Goal: Book appointment/travel/reservation

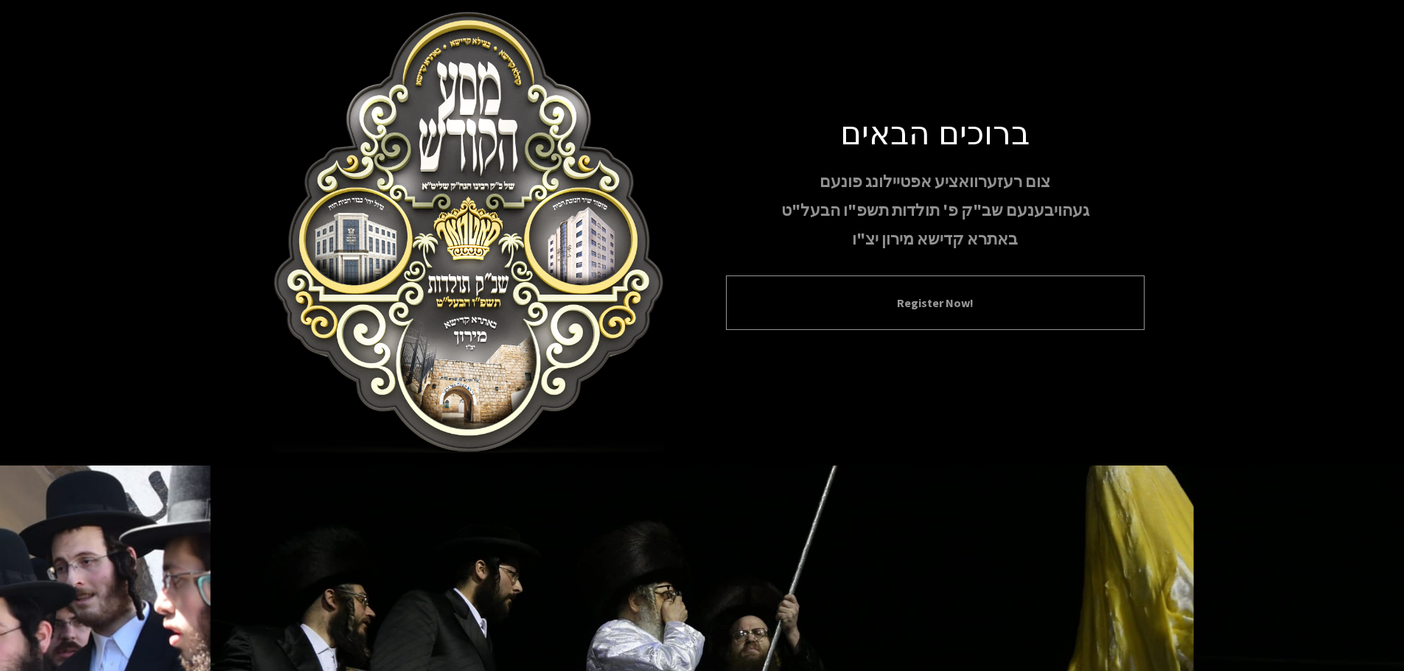
click at [918, 294] on button "Register Now!" at bounding box center [935, 303] width 382 height 18
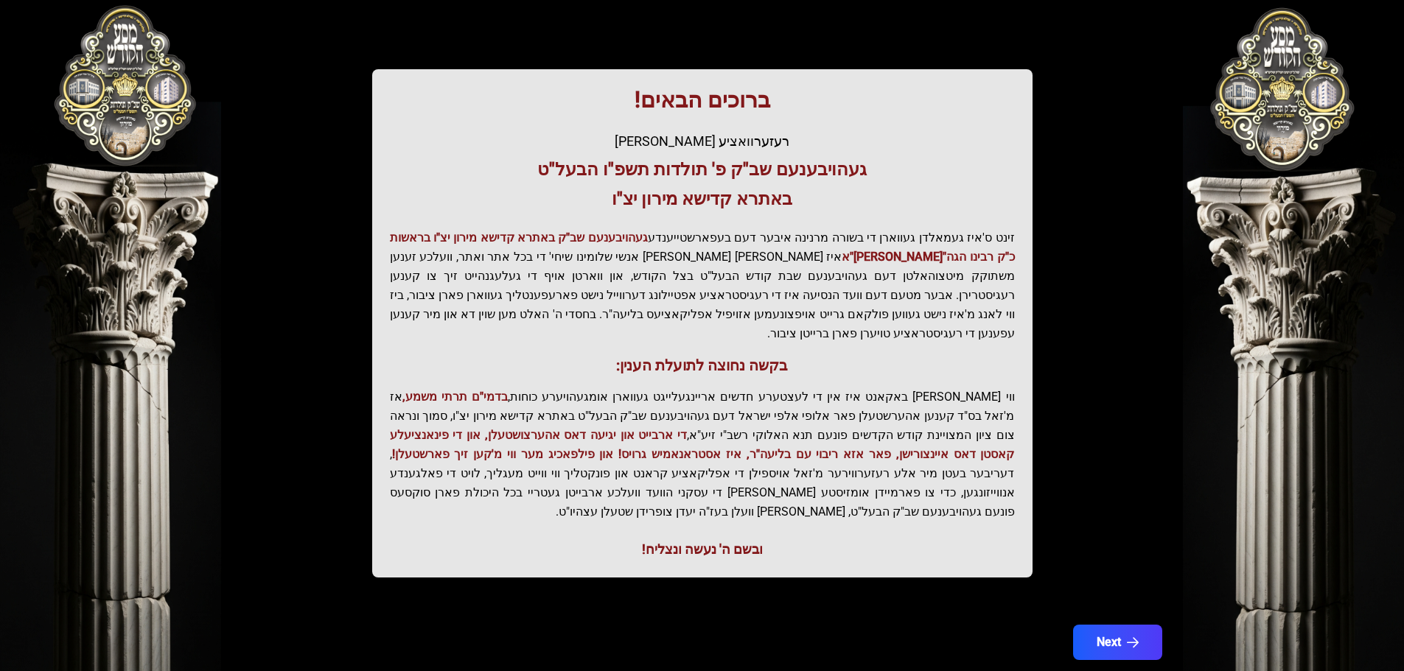
scroll to position [182, 0]
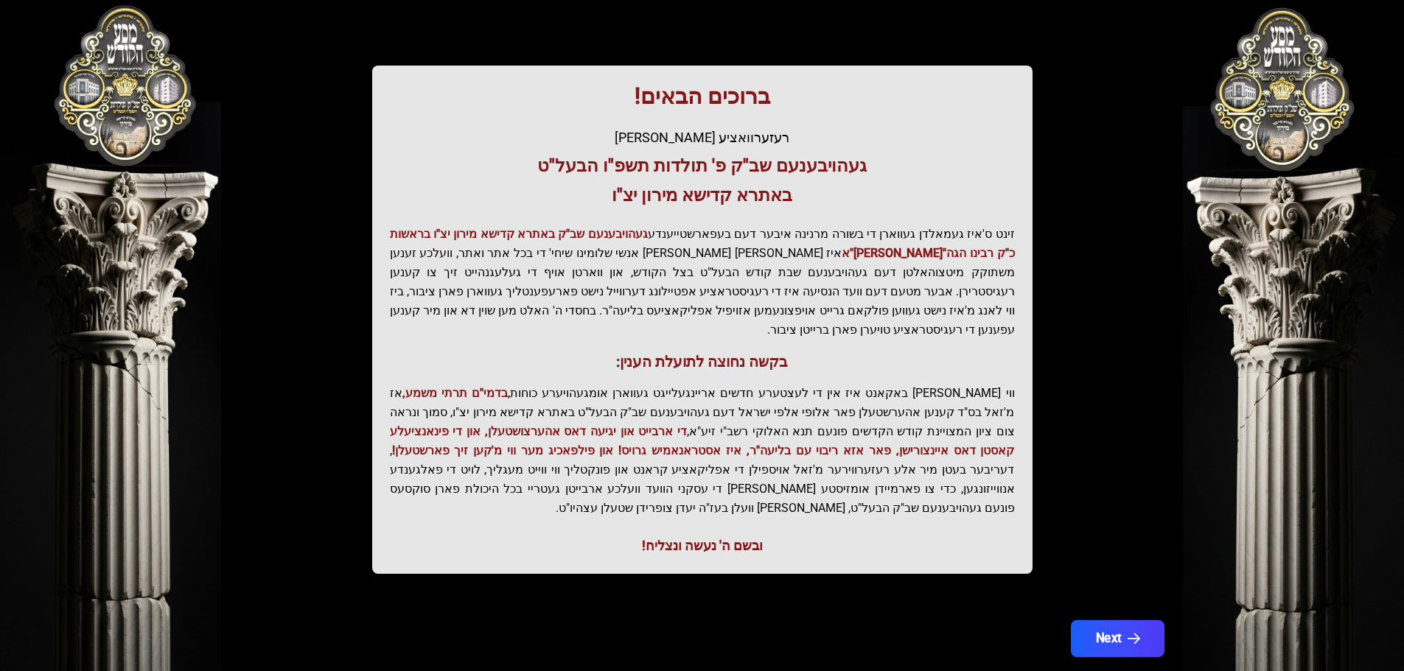
click at [1121, 620] on button "Next" at bounding box center [1117, 638] width 94 height 37
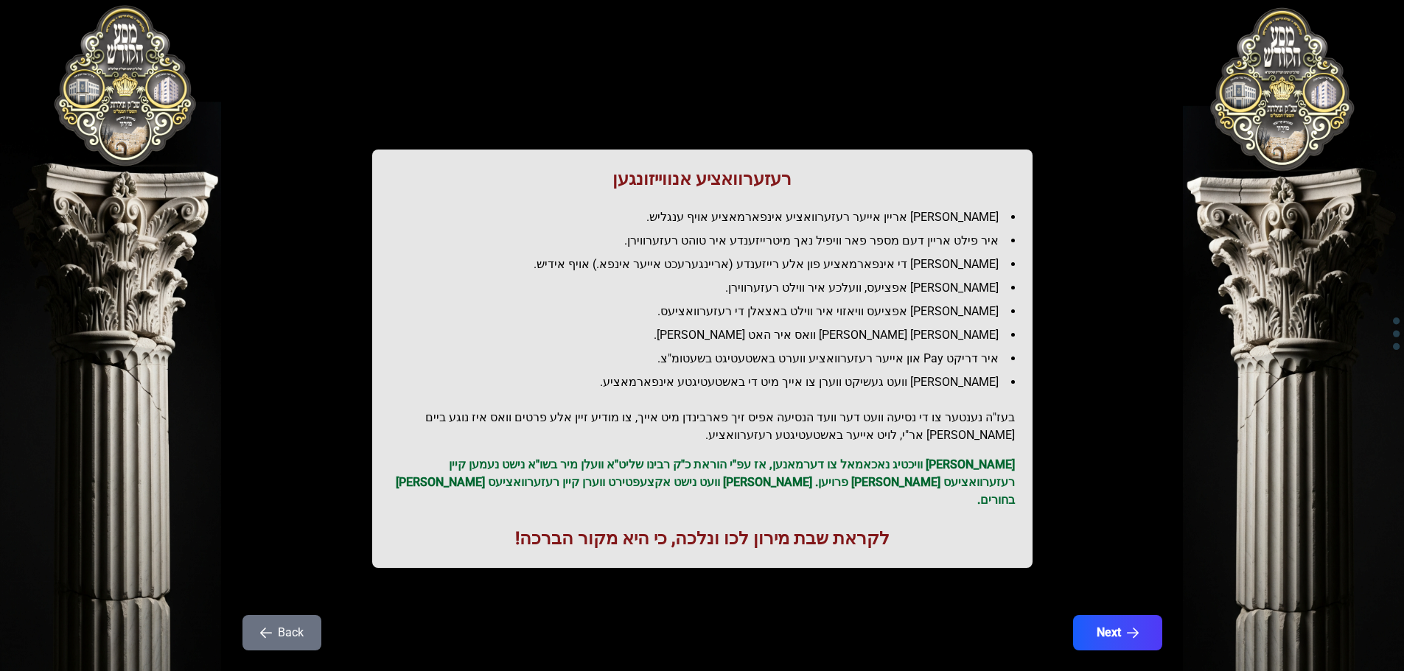
scroll to position [42, 0]
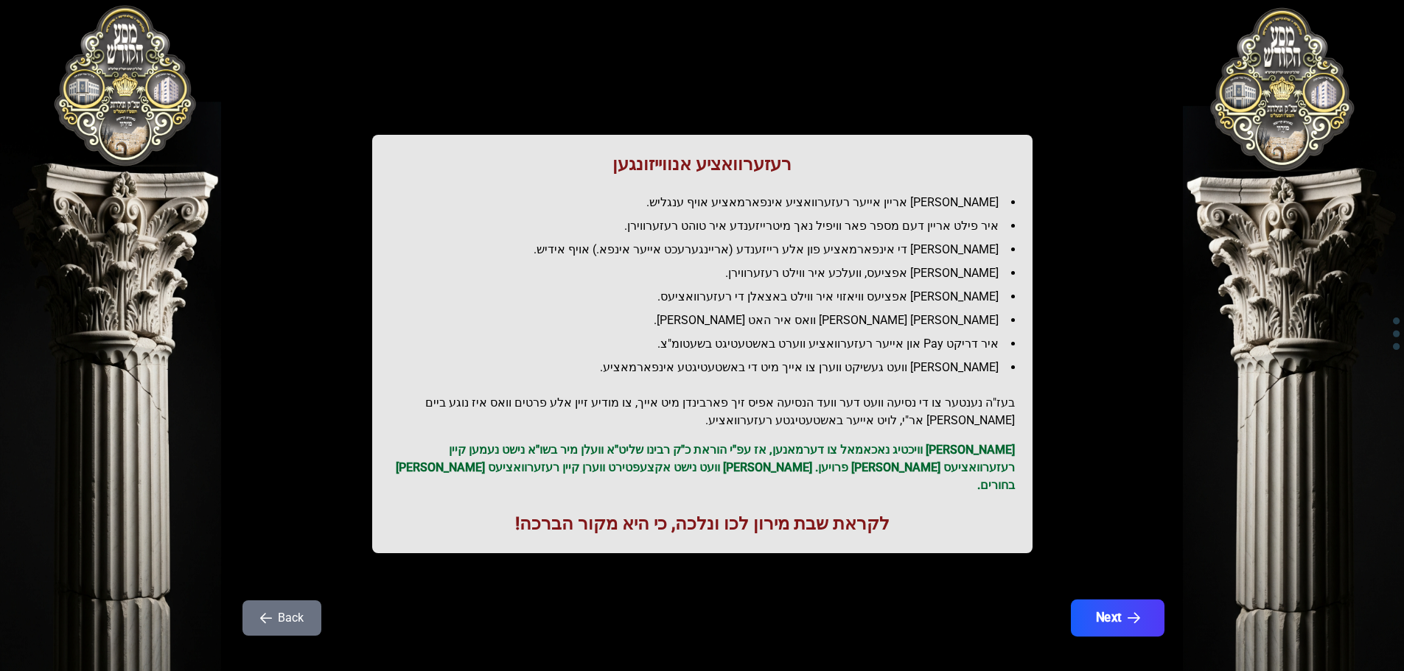
click at [1110, 605] on button "Next" at bounding box center [1117, 618] width 94 height 37
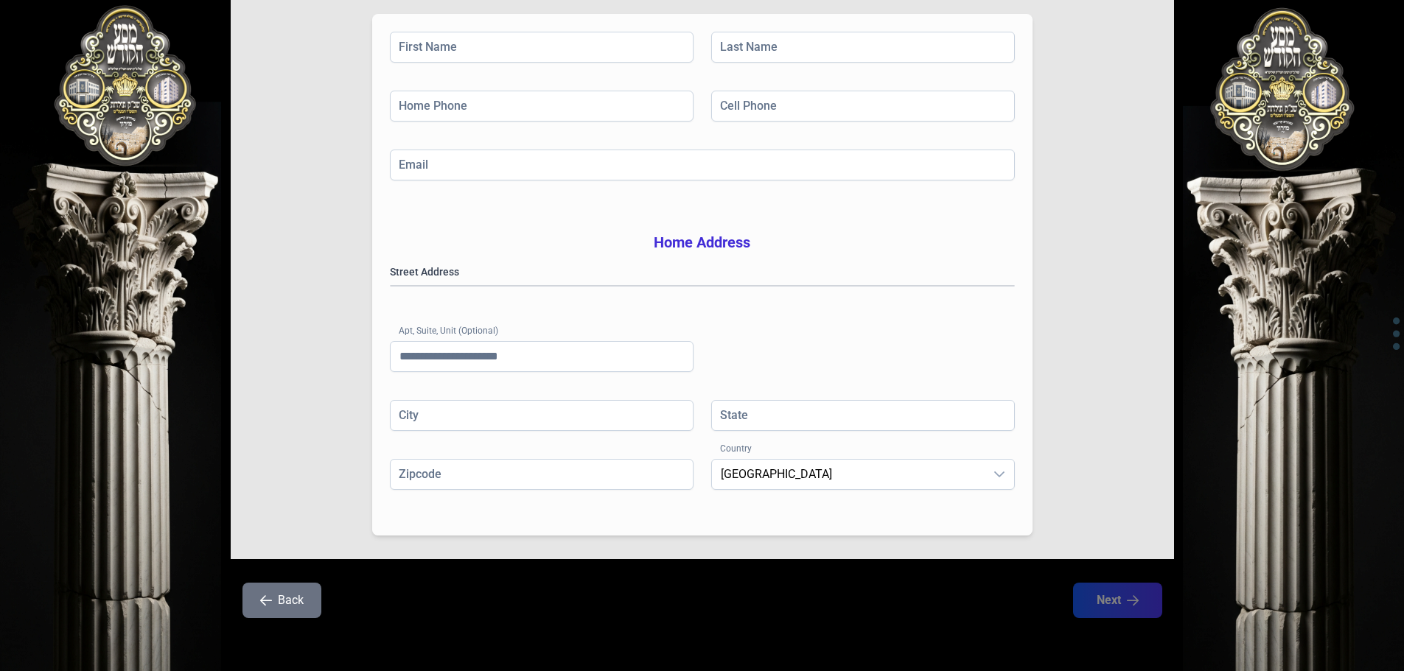
scroll to position [0, 0]
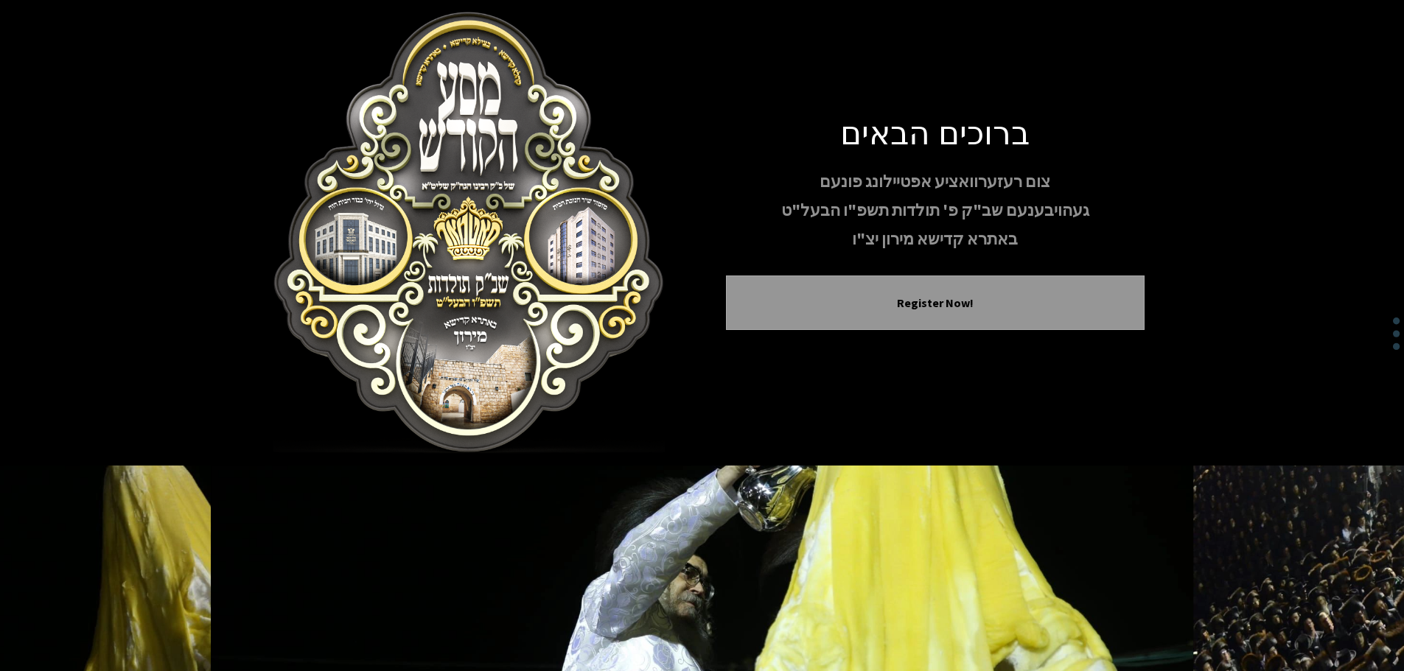
scroll to position [152, 0]
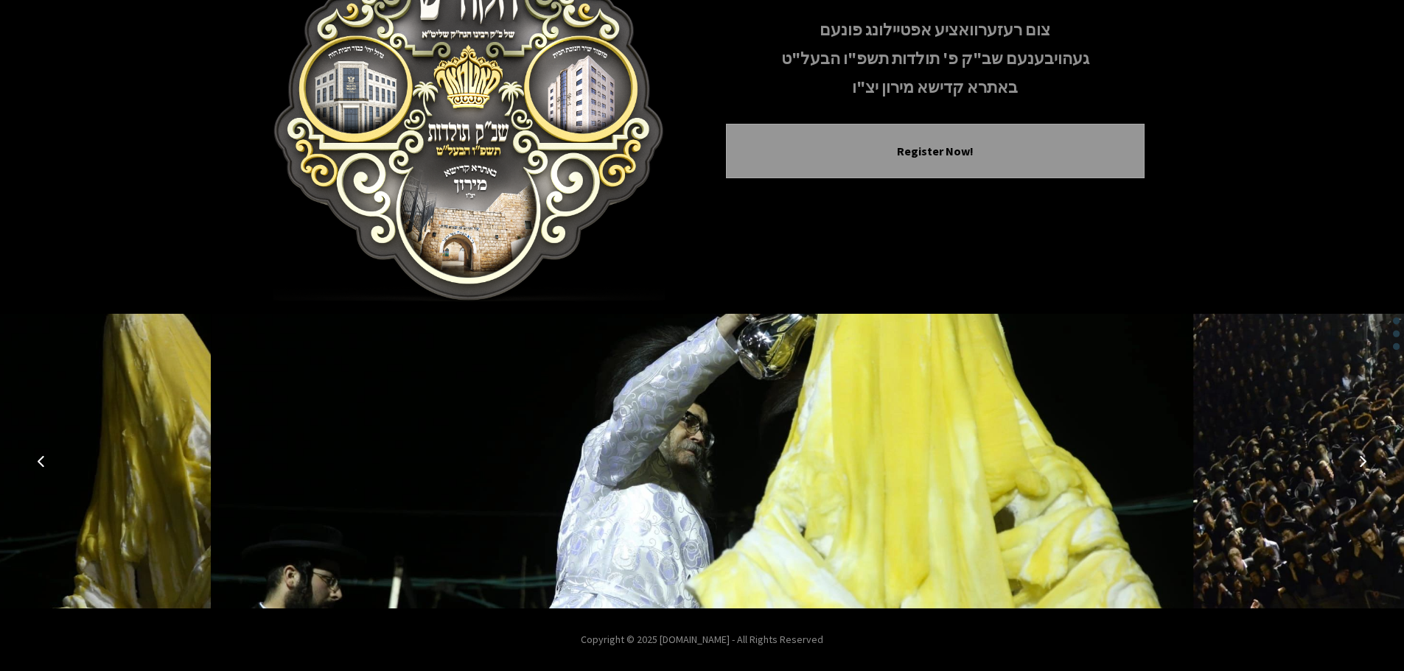
click at [39, 458] on icon "Previous image" at bounding box center [41, 461] width 12 height 12
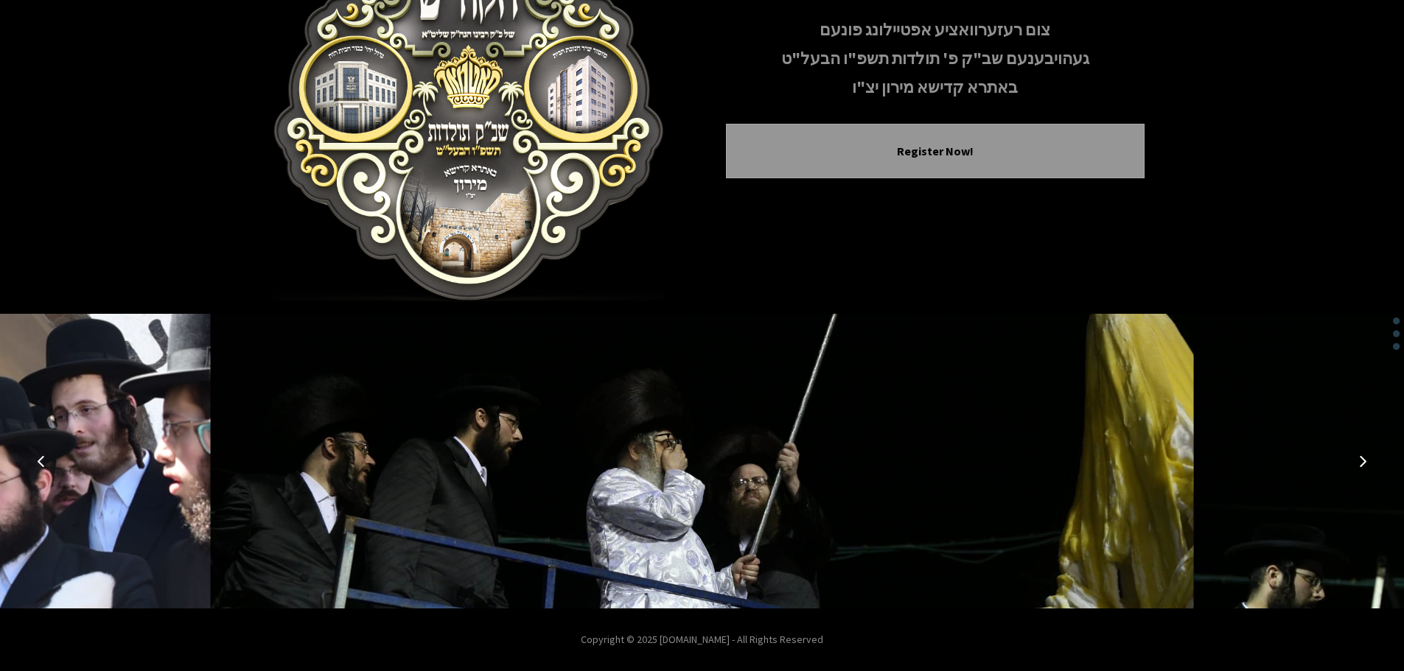
click at [39, 458] on icon "Previous image" at bounding box center [41, 461] width 12 height 12
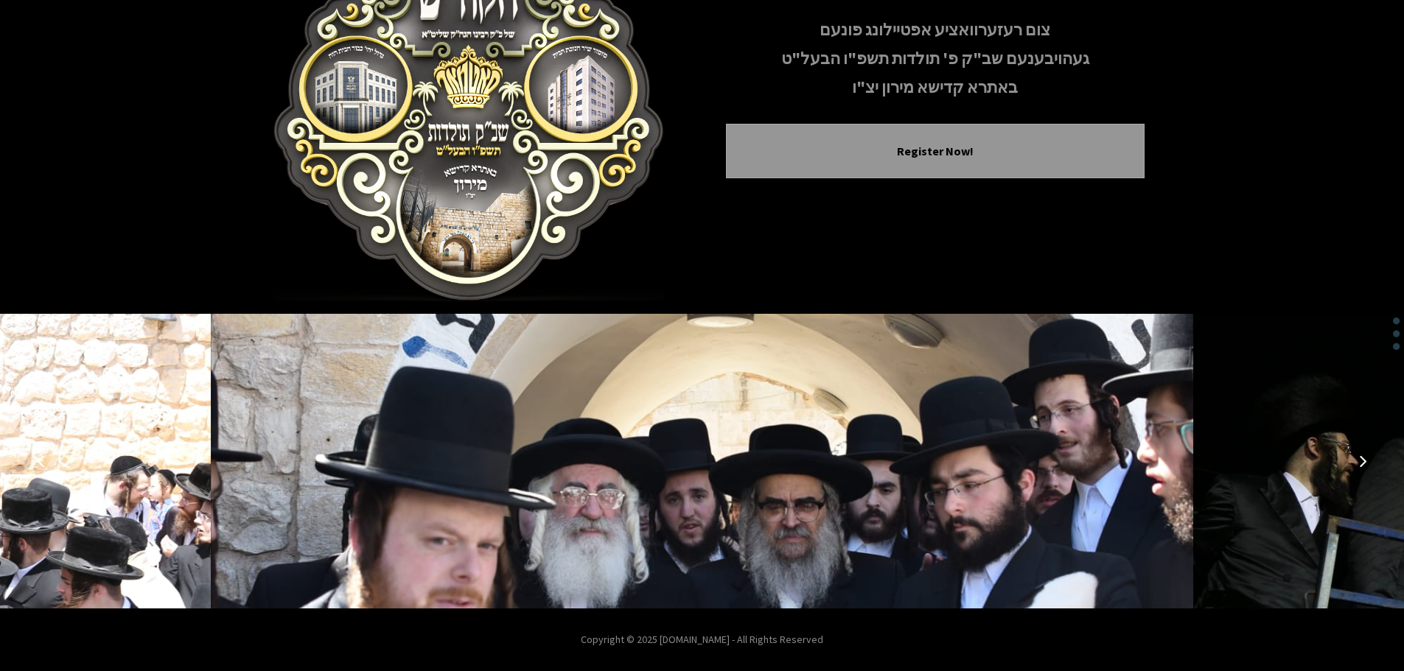
click at [39, 458] on icon "Previous image" at bounding box center [41, 461] width 12 height 12
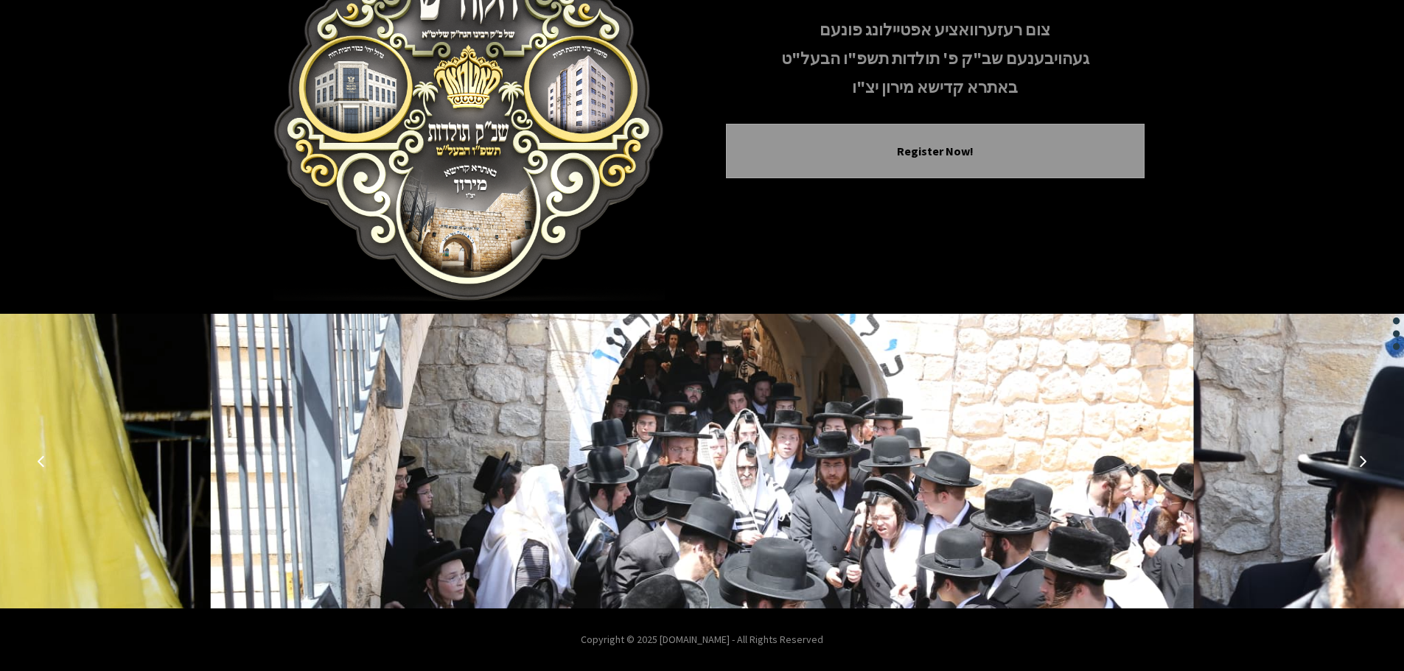
click at [39, 458] on icon "Previous image" at bounding box center [41, 461] width 12 height 12
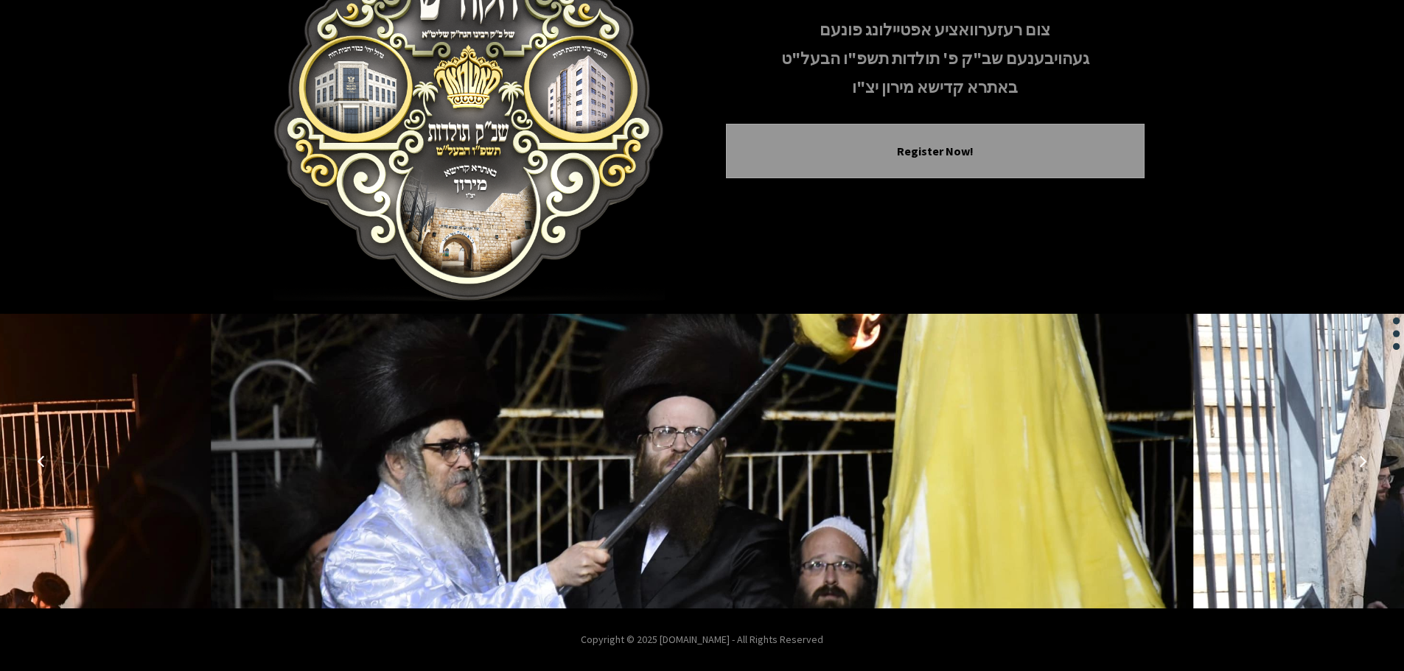
click at [39, 458] on icon "Previous image" at bounding box center [41, 461] width 12 height 12
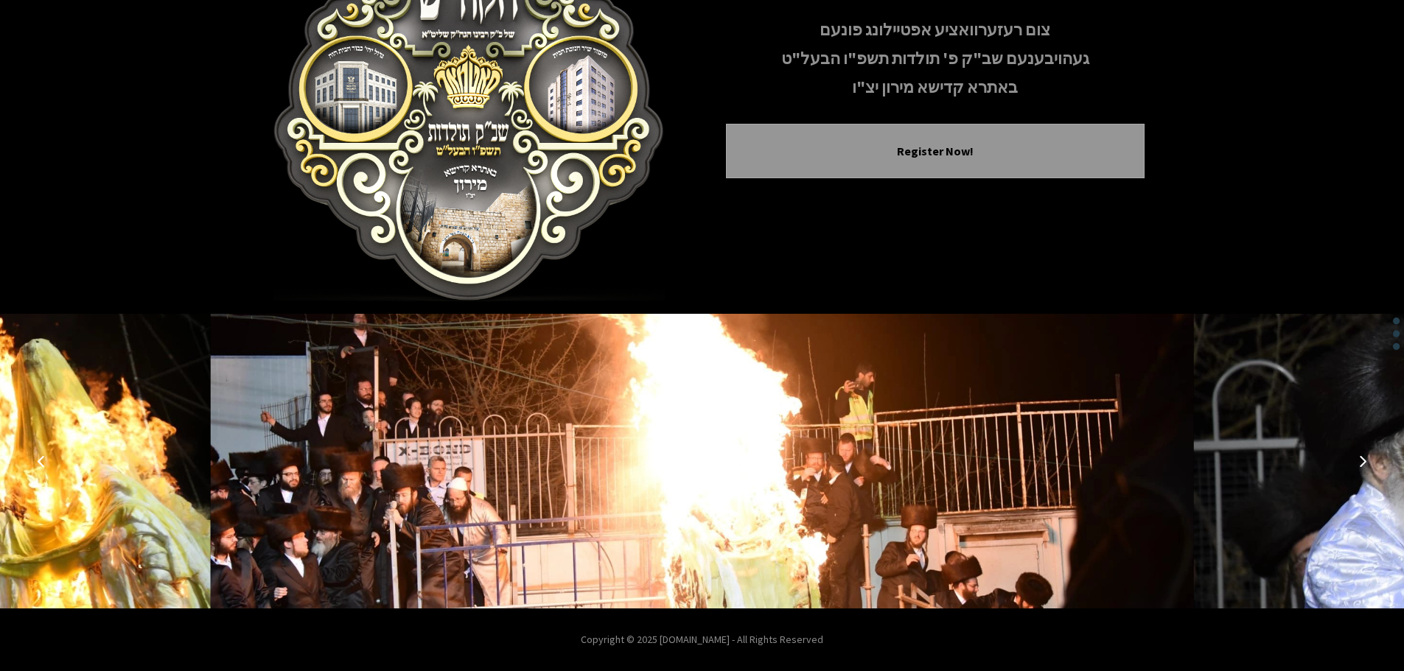
click at [39, 458] on icon "Previous image" at bounding box center [41, 461] width 12 height 12
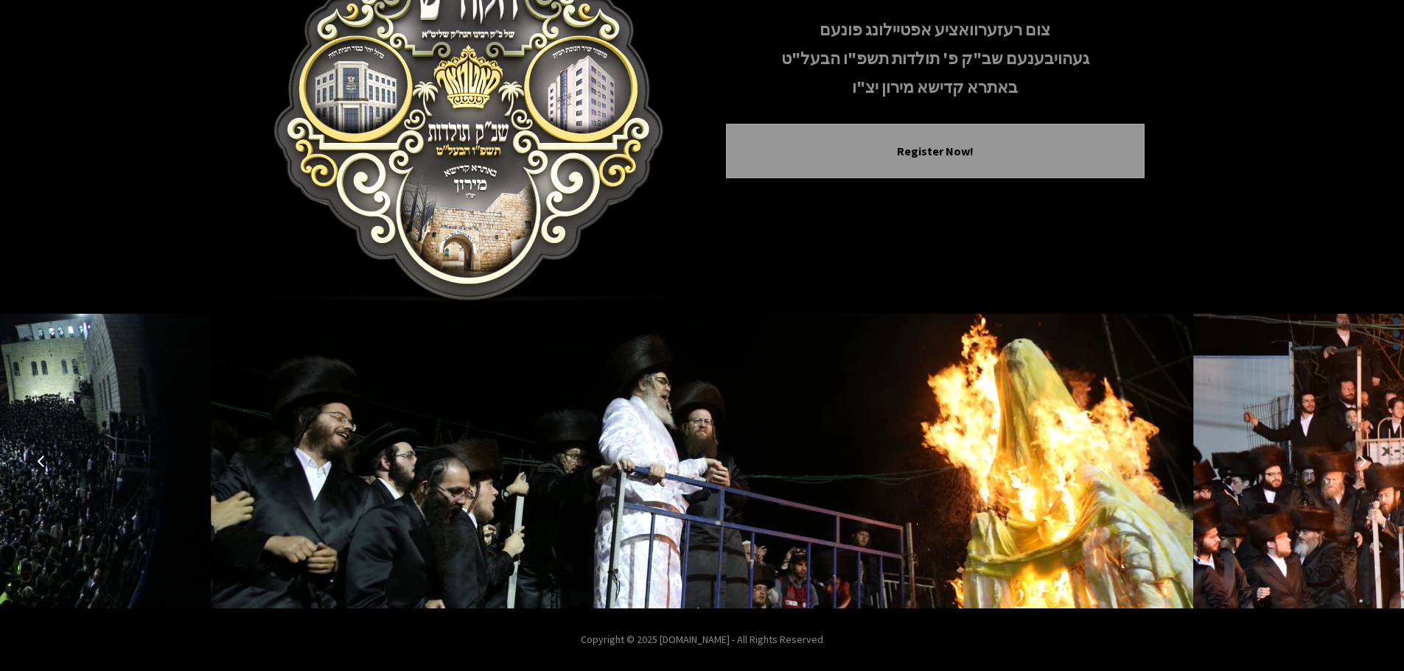
click at [39, 458] on icon "Previous image" at bounding box center [41, 461] width 12 height 12
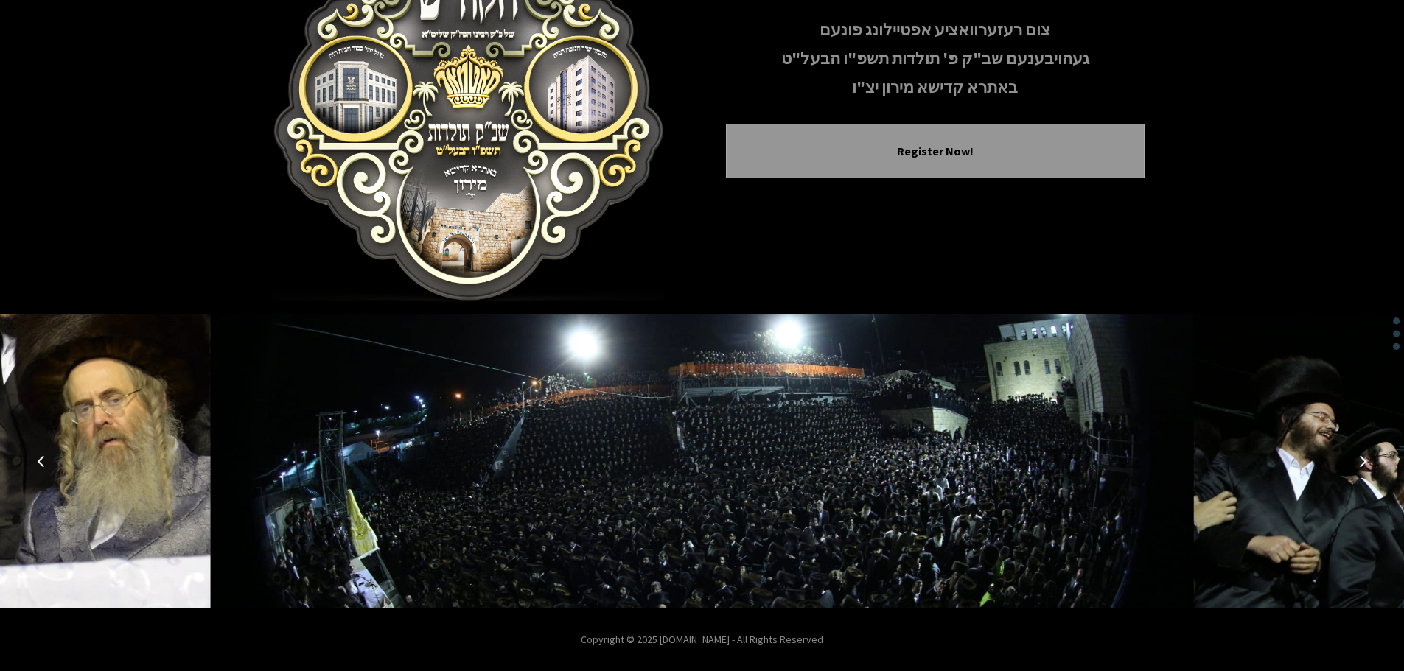
click at [39, 458] on icon "Previous image" at bounding box center [41, 461] width 12 height 12
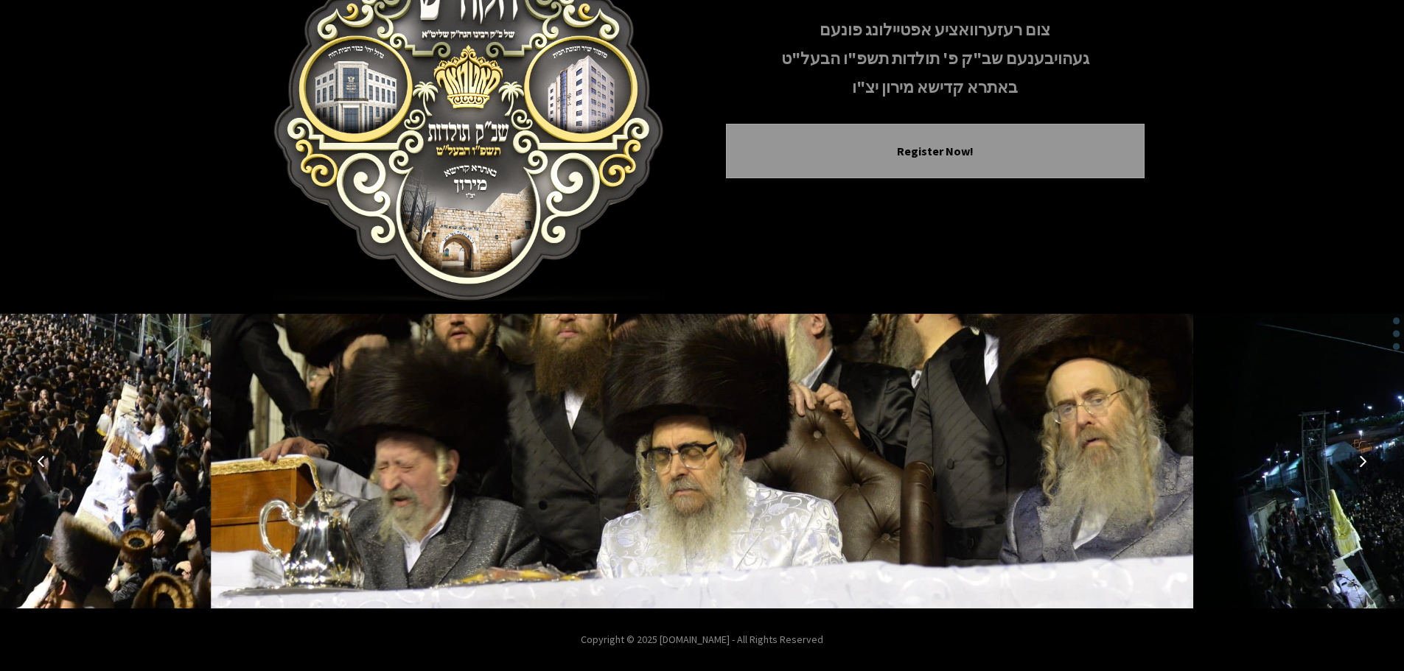
click at [39, 458] on icon "Previous image" at bounding box center [41, 461] width 12 height 12
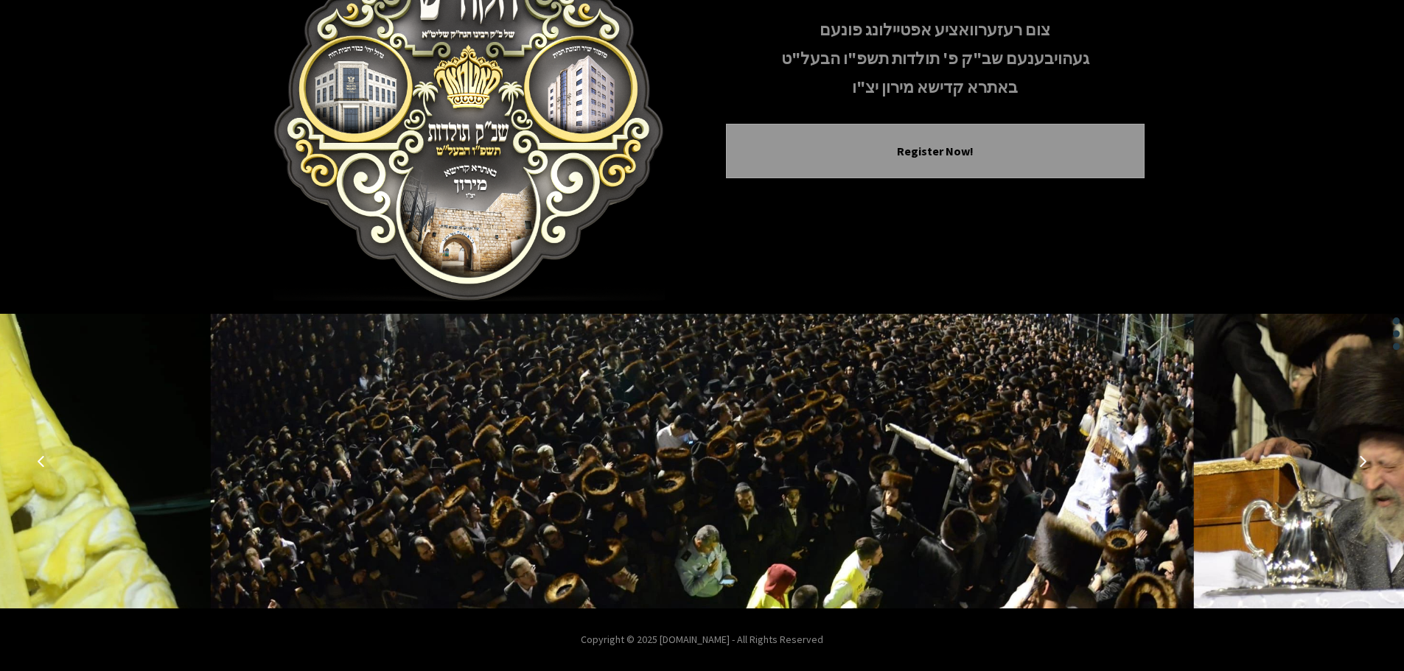
click at [39, 458] on icon "Previous image" at bounding box center [41, 461] width 12 height 12
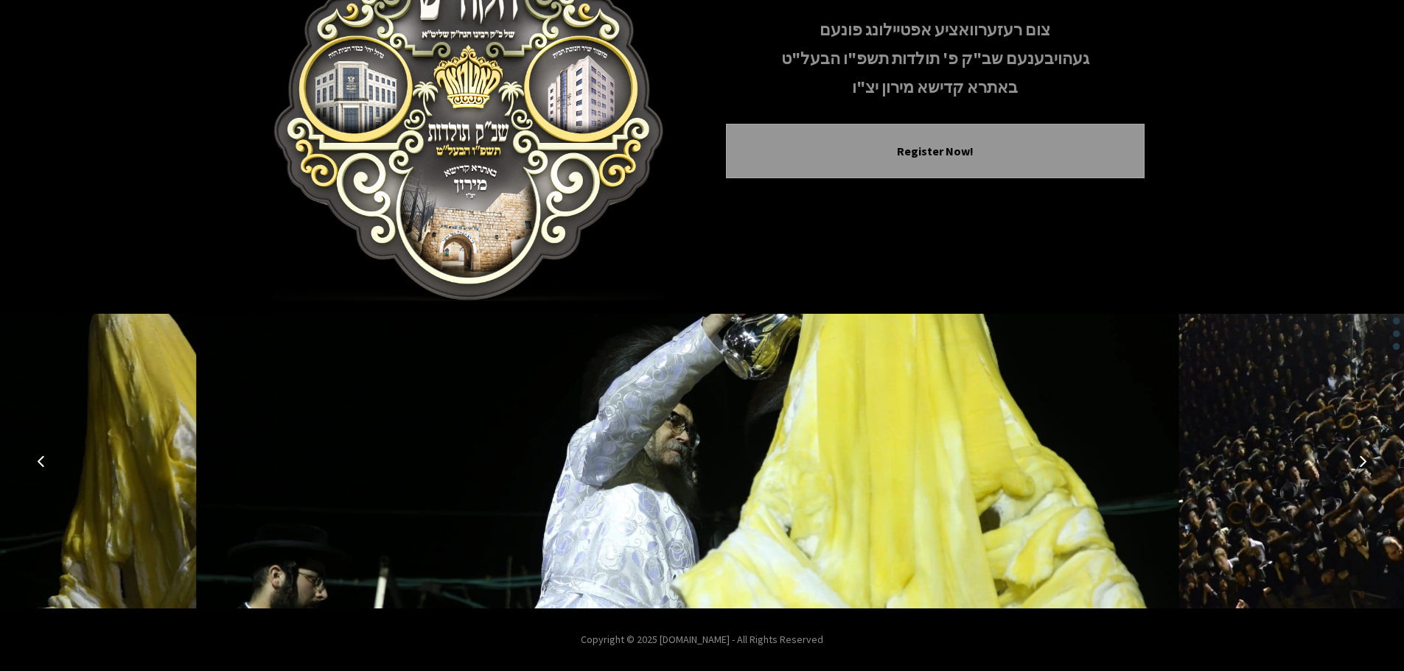
click at [39, 458] on icon "Previous image" at bounding box center [41, 461] width 12 height 12
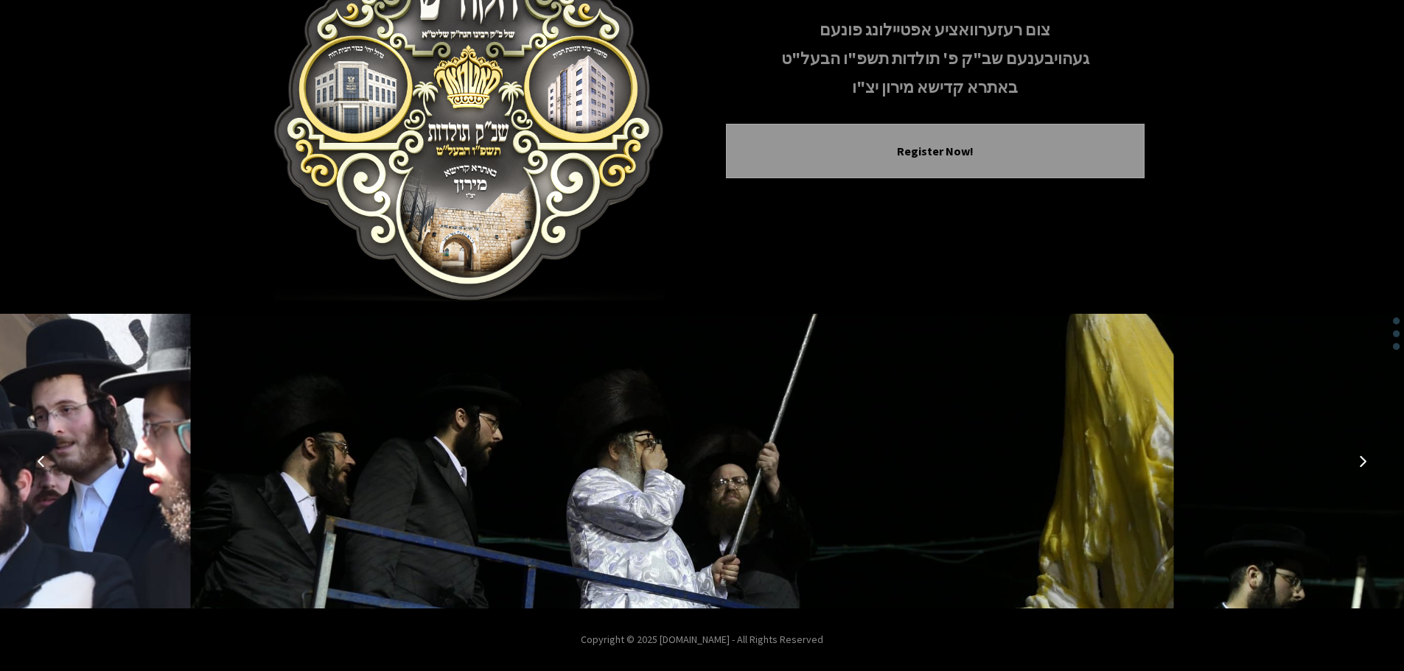
click at [39, 458] on icon "Previous image" at bounding box center [41, 461] width 12 height 12
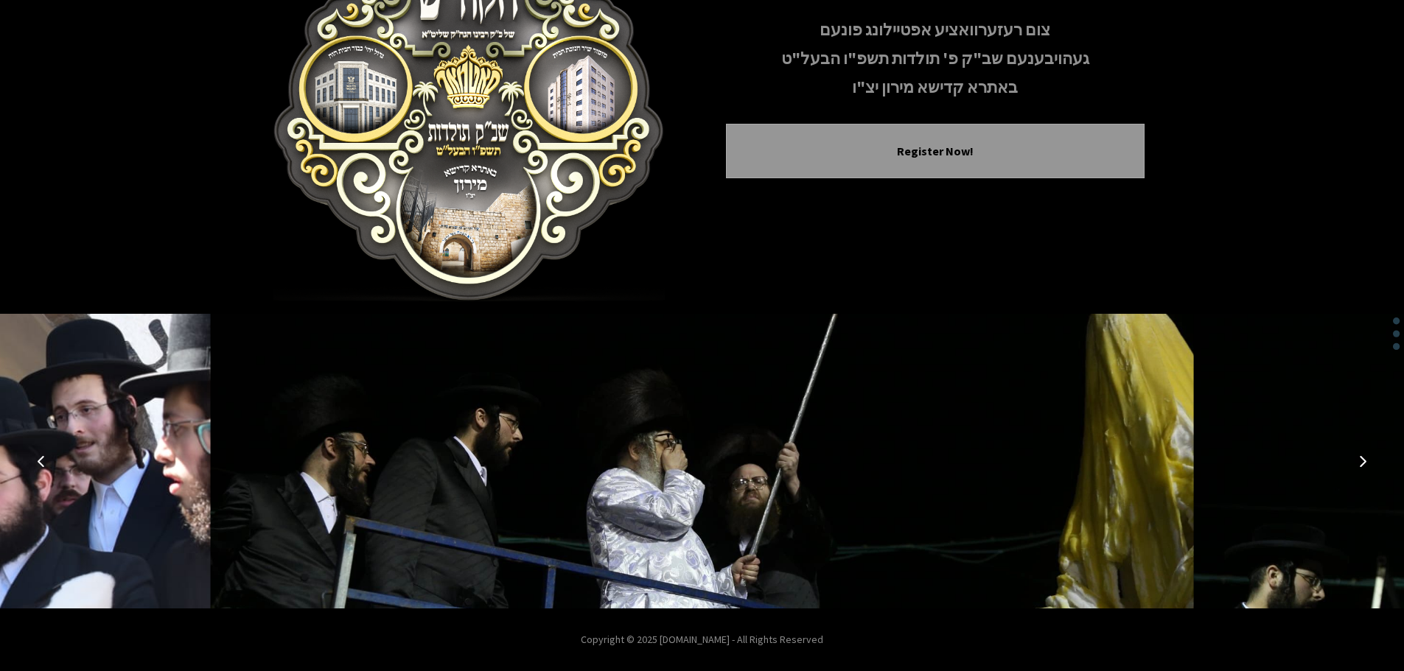
click at [39, 458] on icon "Previous image" at bounding box center [41, 461] width 12 height 12
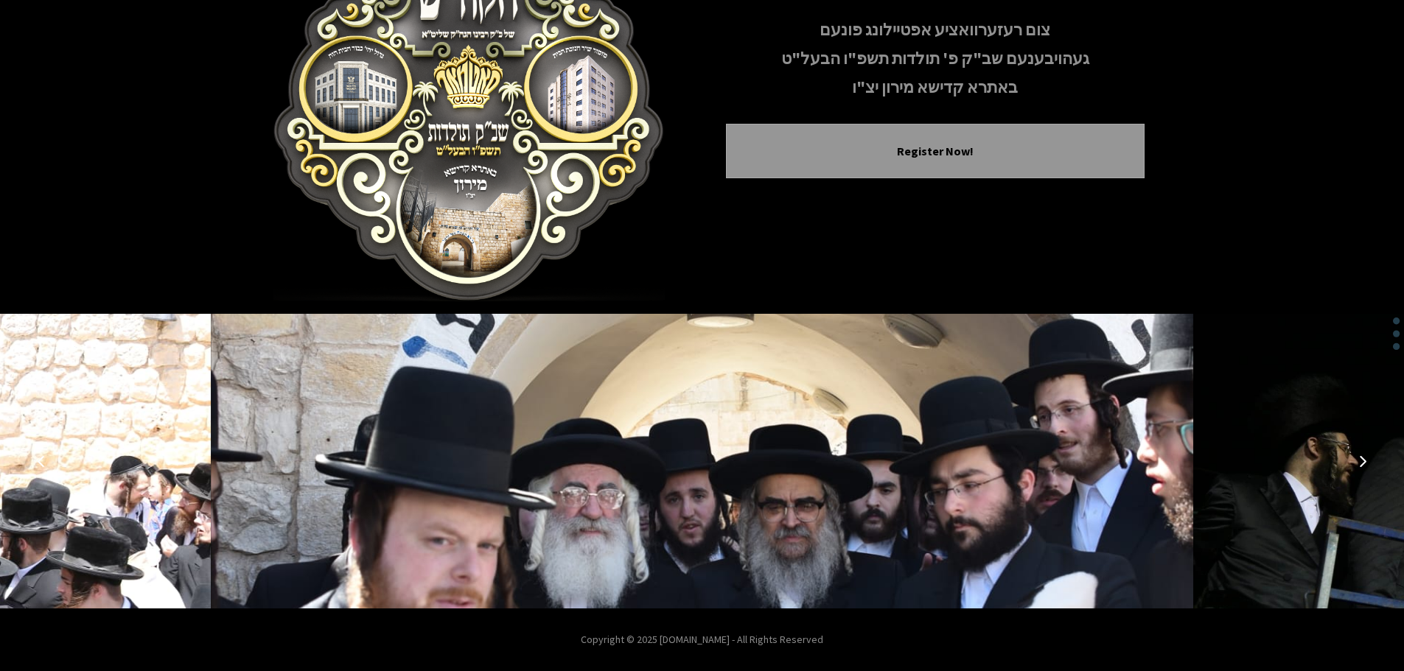
click at [39, 458] on icon "Previous image" at bounding box center [41, 461] width 12 height 12
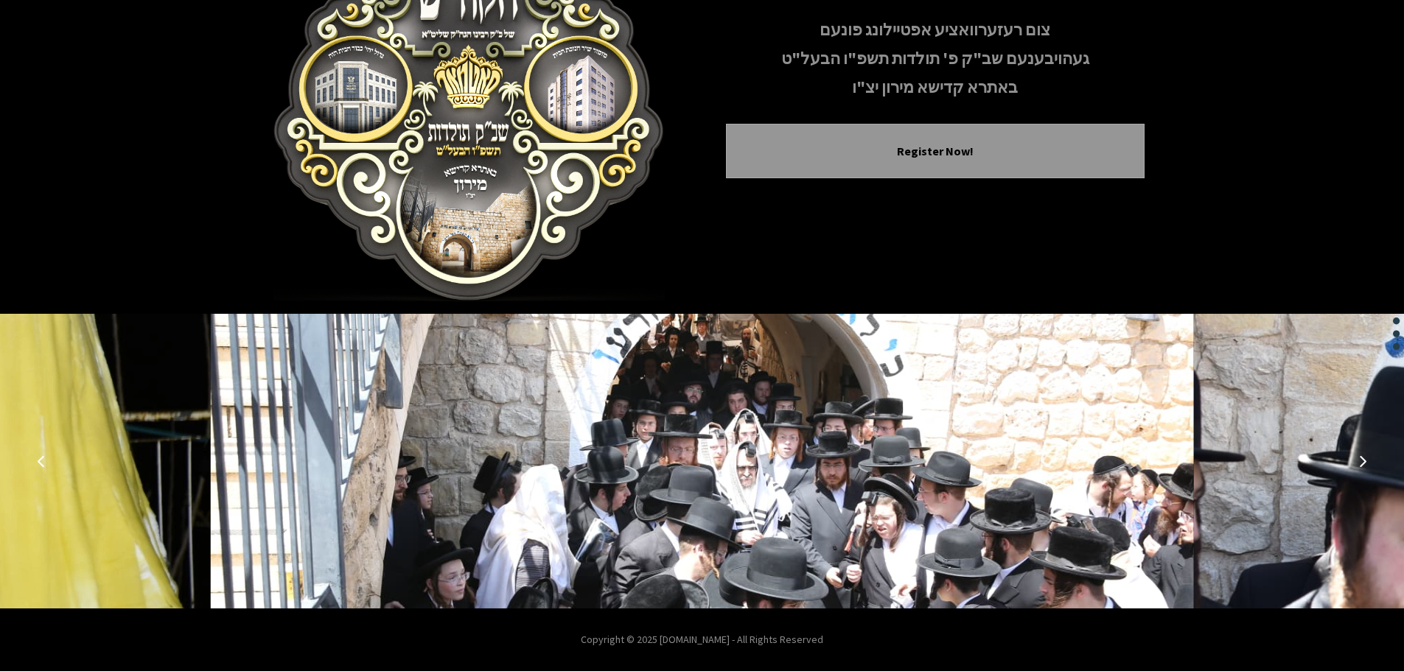
click at [39, 458] on icon "Previous image" at bounding box center [41, 461] width 12 height 12
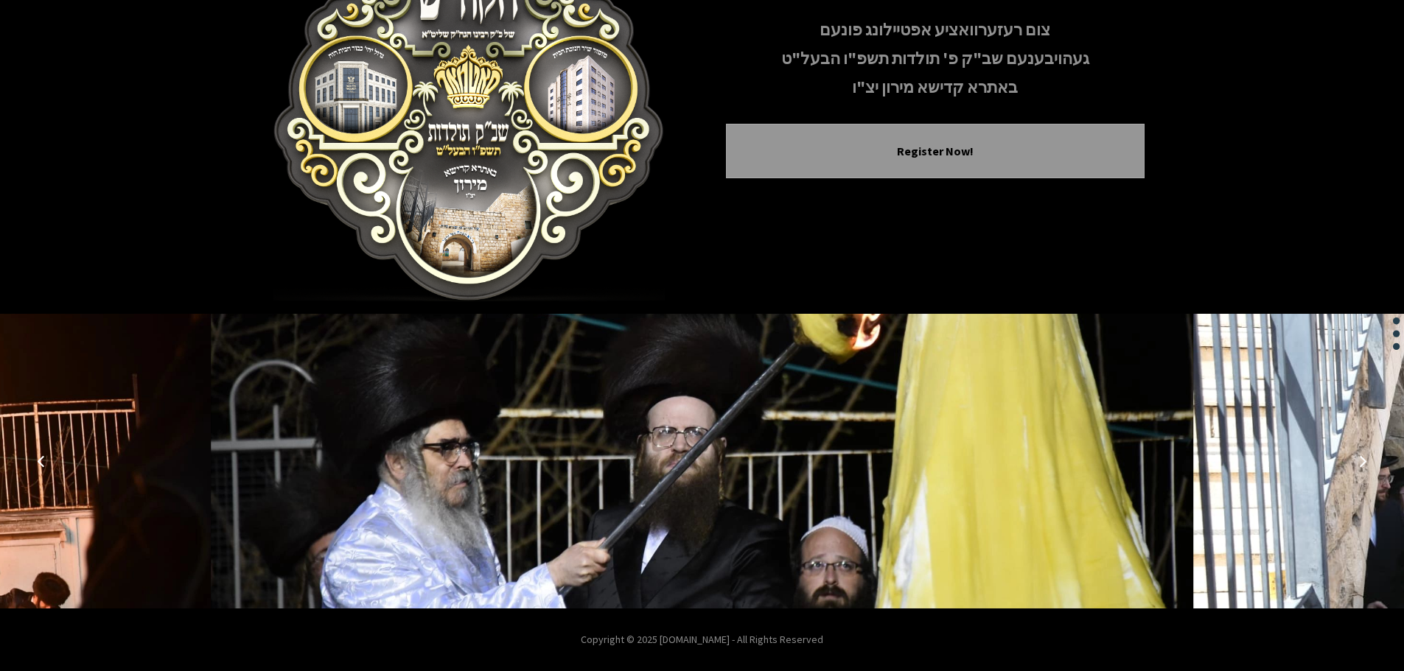
click at [39, 458] on icon "Previous image" at bounding box center [41, 461] width 12 height 12
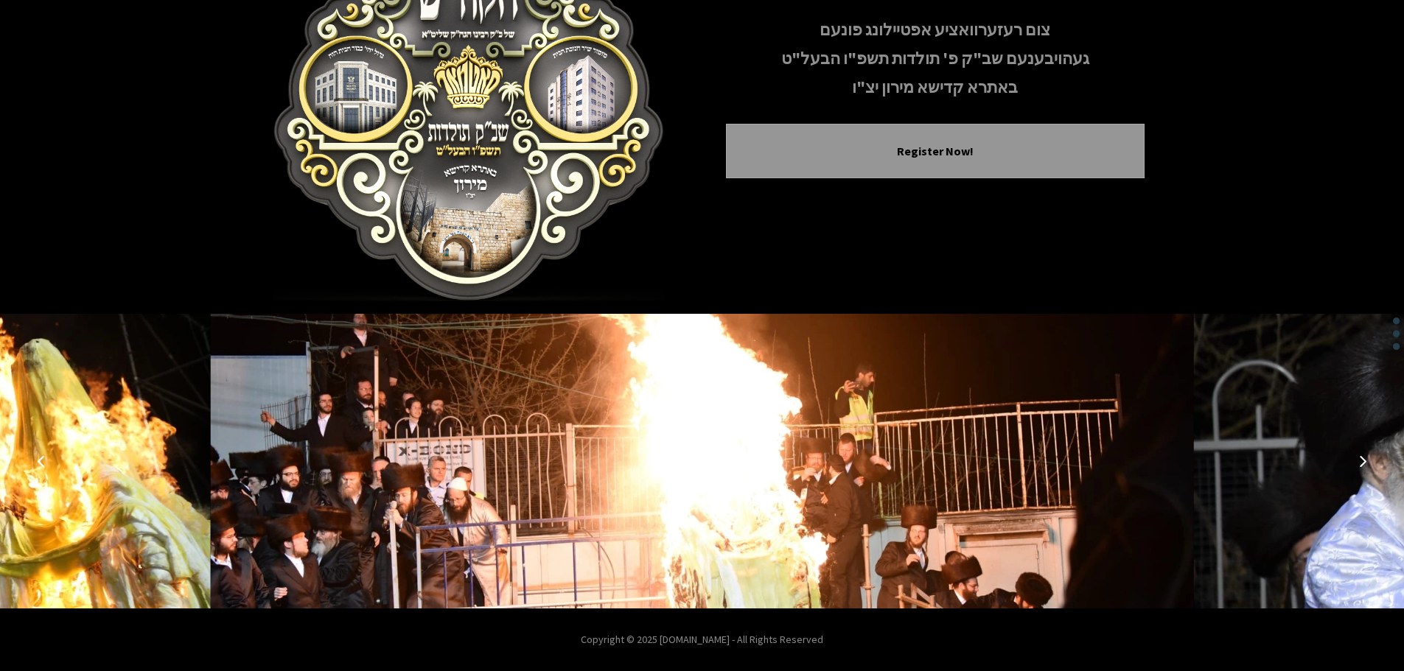
click at [39, 458] on icon "Previous image" at bounding box center [41, 461] width 12 height 12
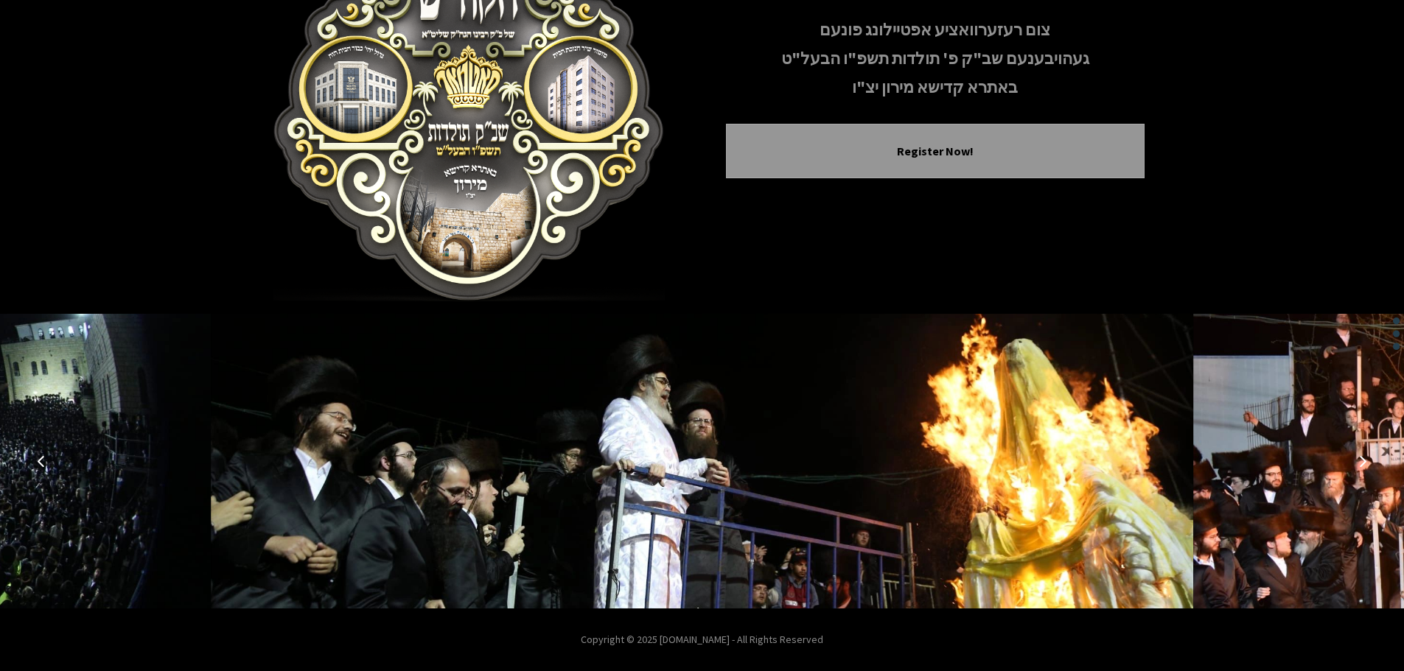
click at [39, 458] on icon "Previous image" at bounding box center [41, 461] width 12 height 12
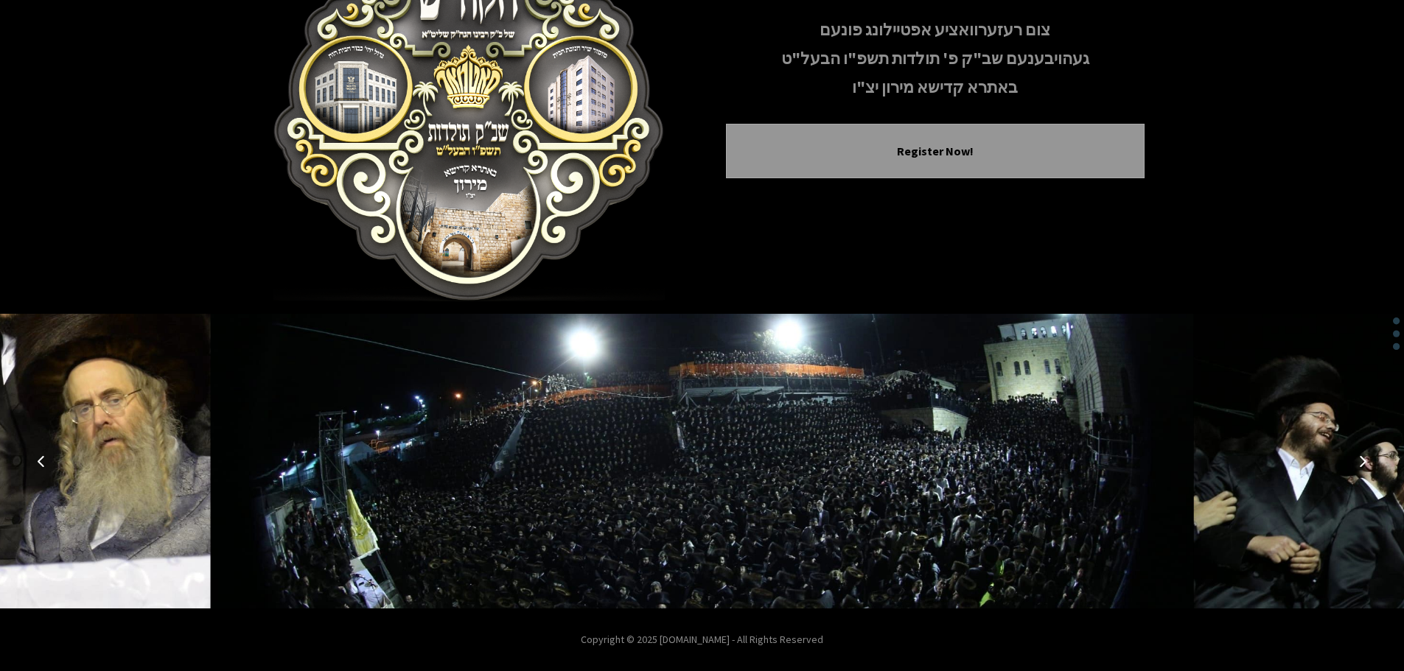
click at [39, 458] on icon "Previous image" at bounding box center [41, 461] width 12 height 12
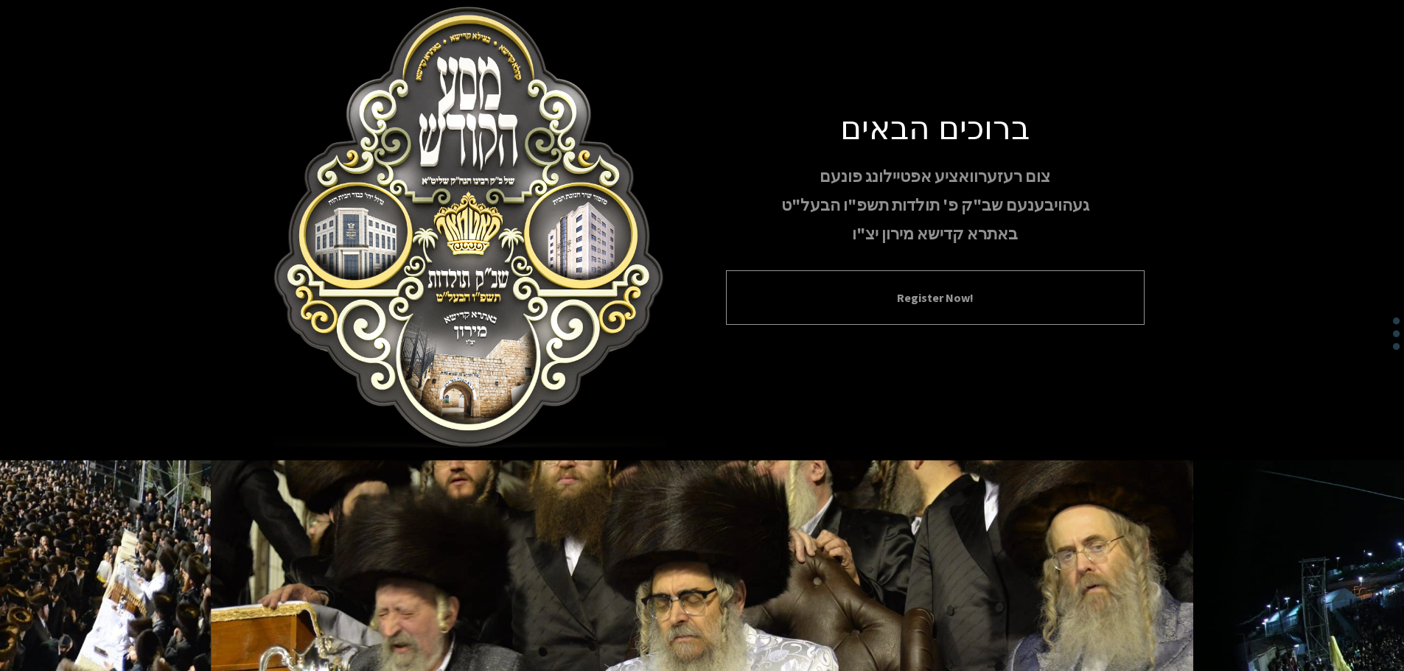
scroll to position [0, 0]
